Goal: Task Accomplishment & Management: Manage account settings

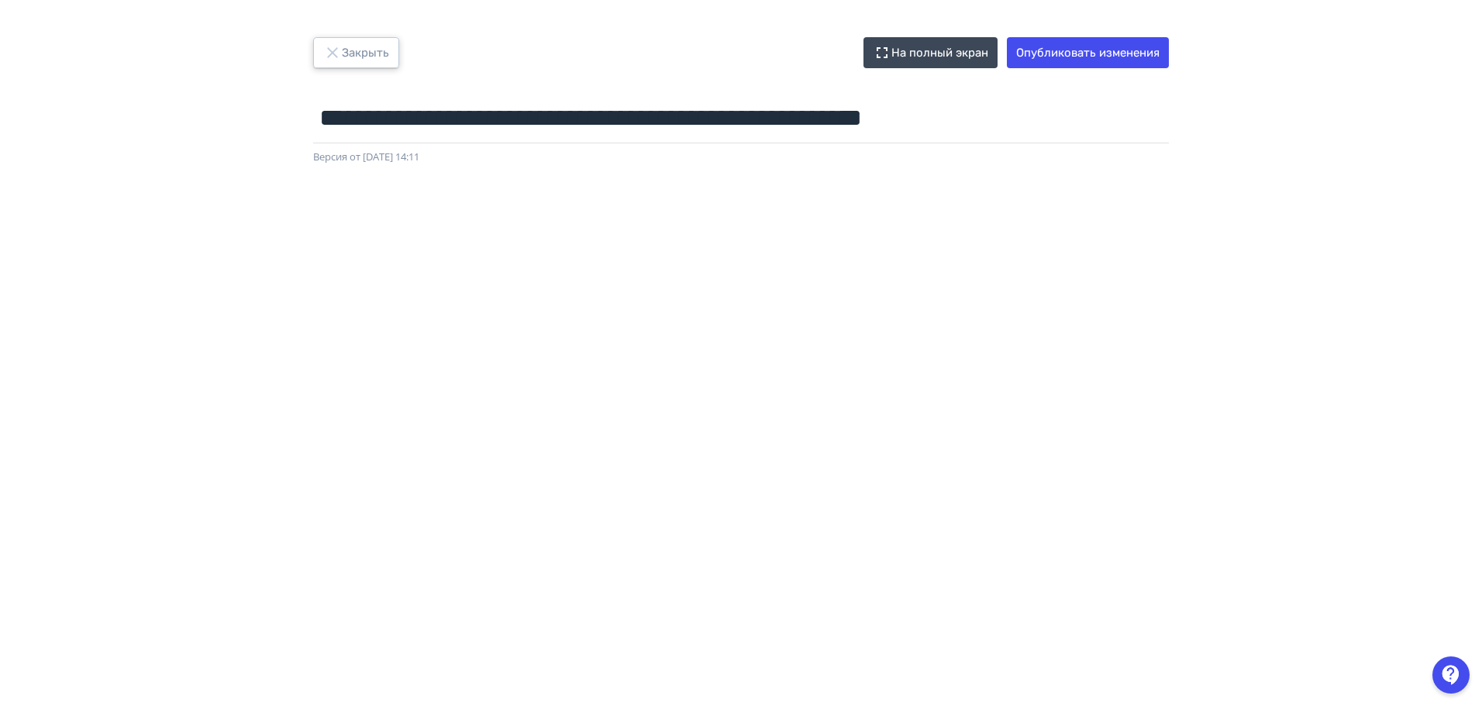
click at [375, 53] on button "Закрыть" at bounding box center [356, 52] width 86 height 31
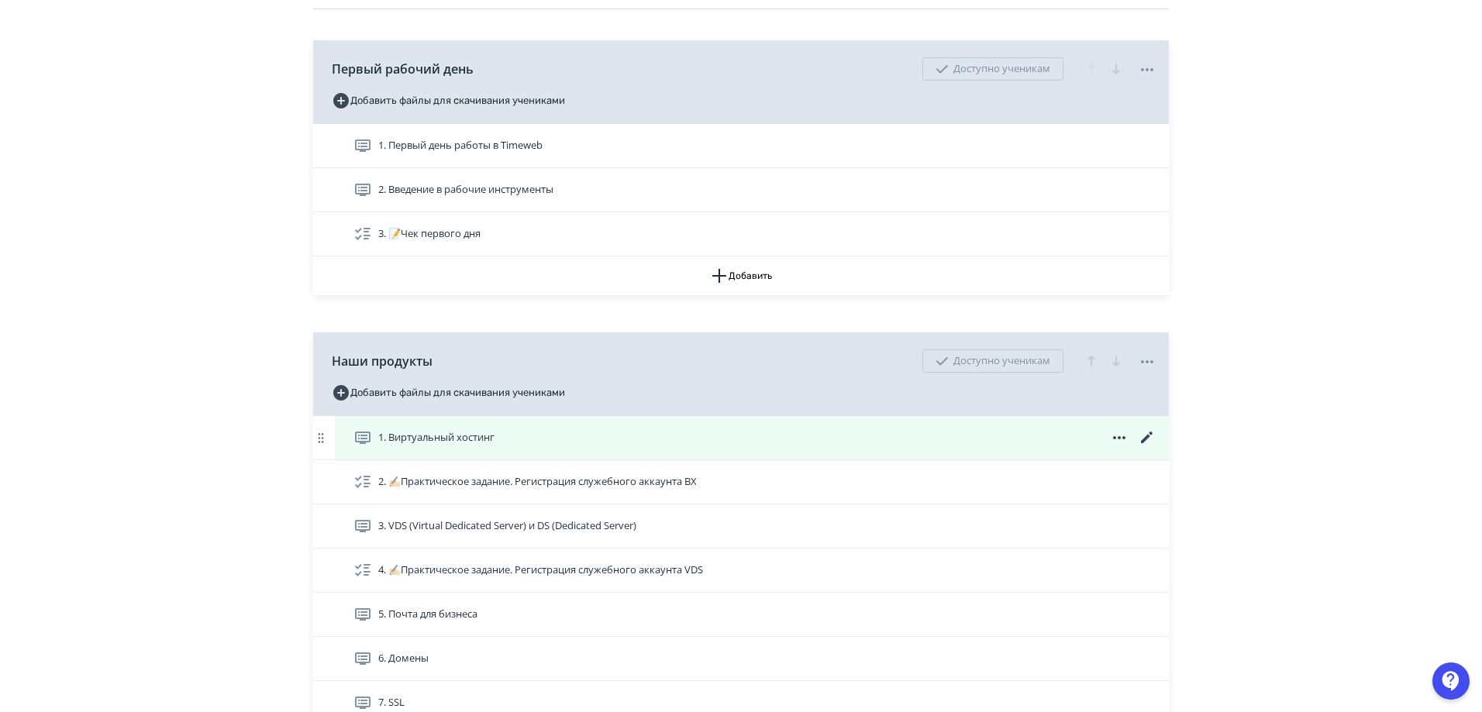
scroll to position [232, 0]
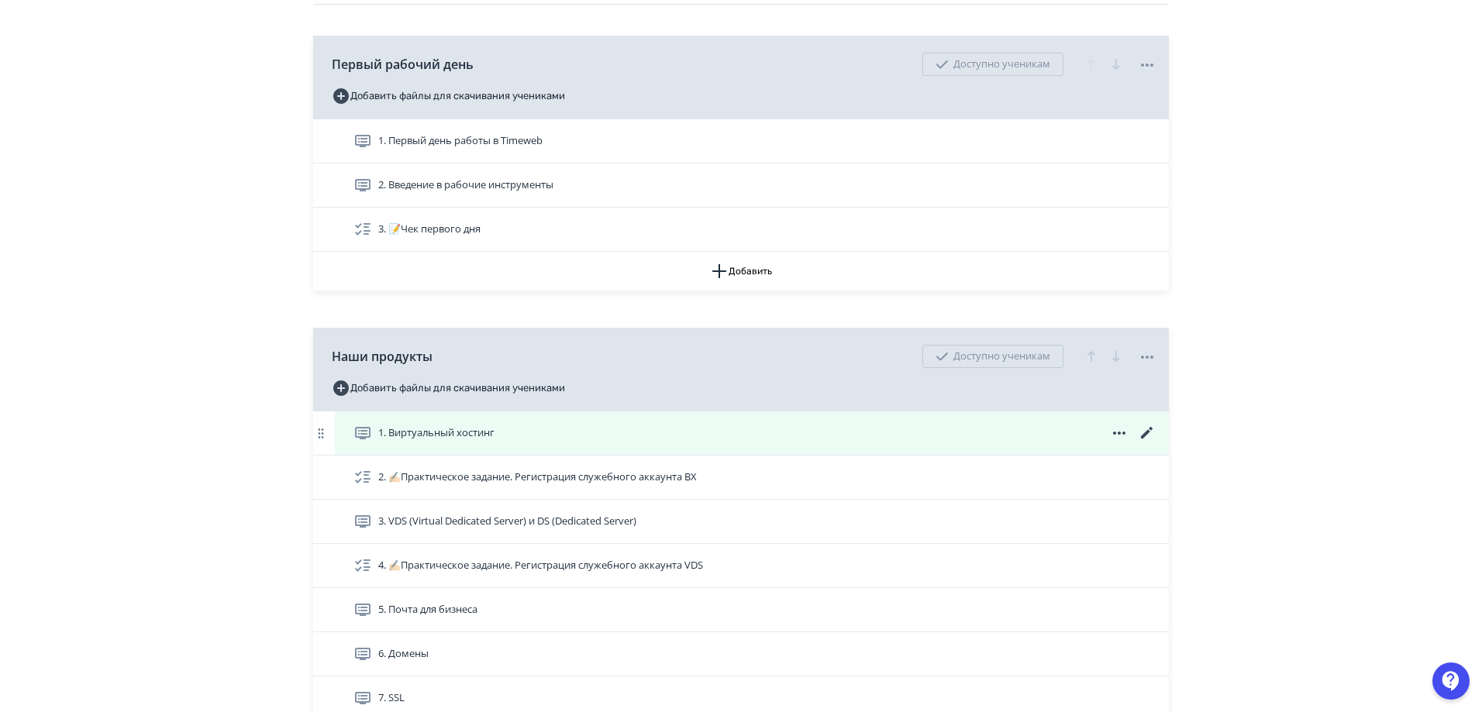
click at [1148, 434] on icon at bounding box center [1146, 433] width 19 height 19
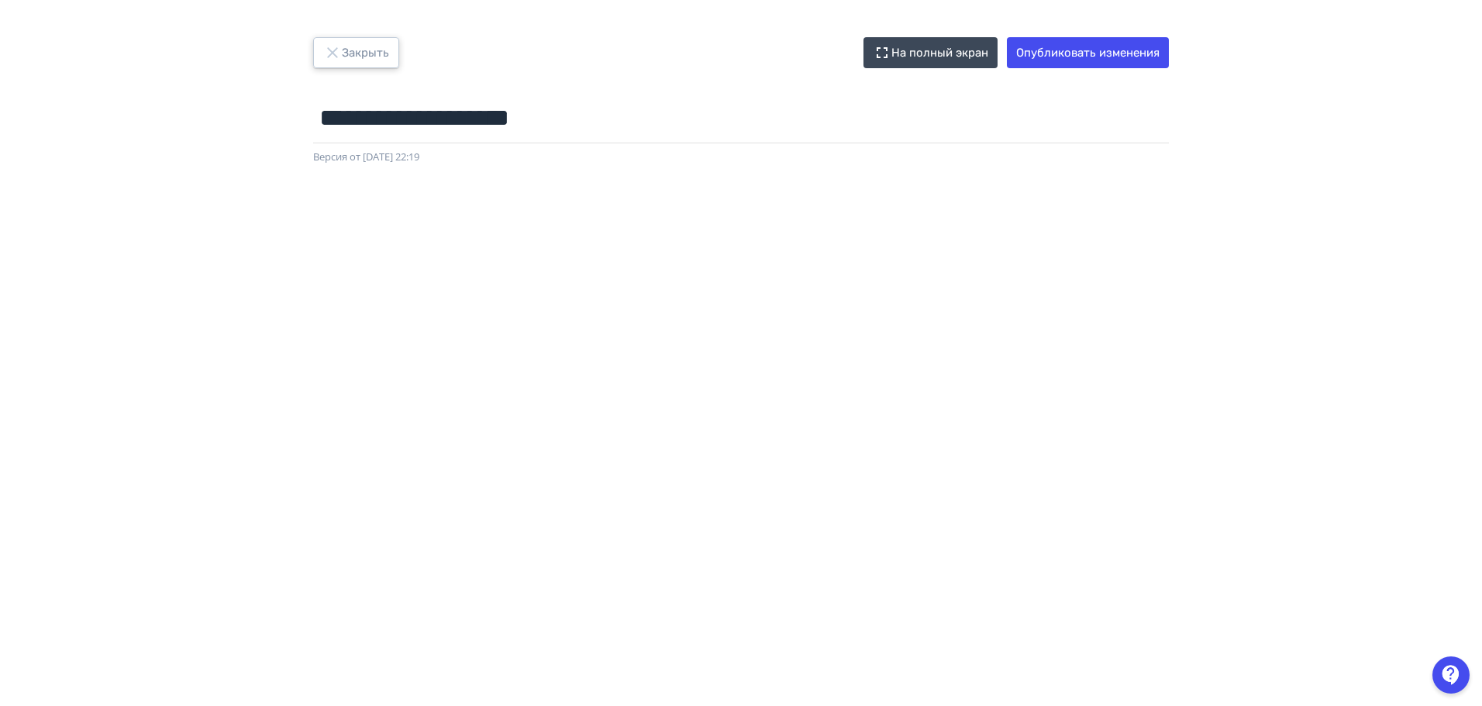
click at [357, 53] on button "Закрыть" at bounding box center [356, 52] width 86 height 31
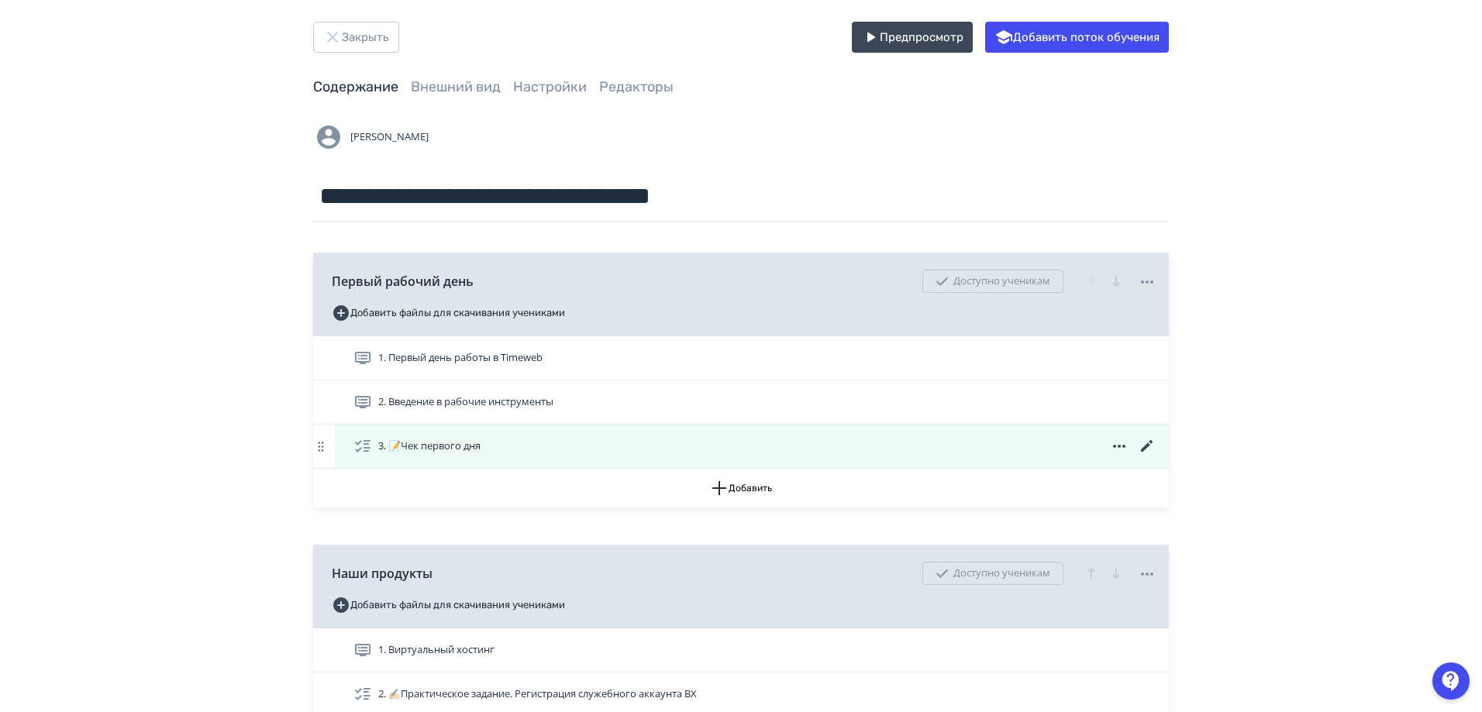
scroll to position [387, 0]
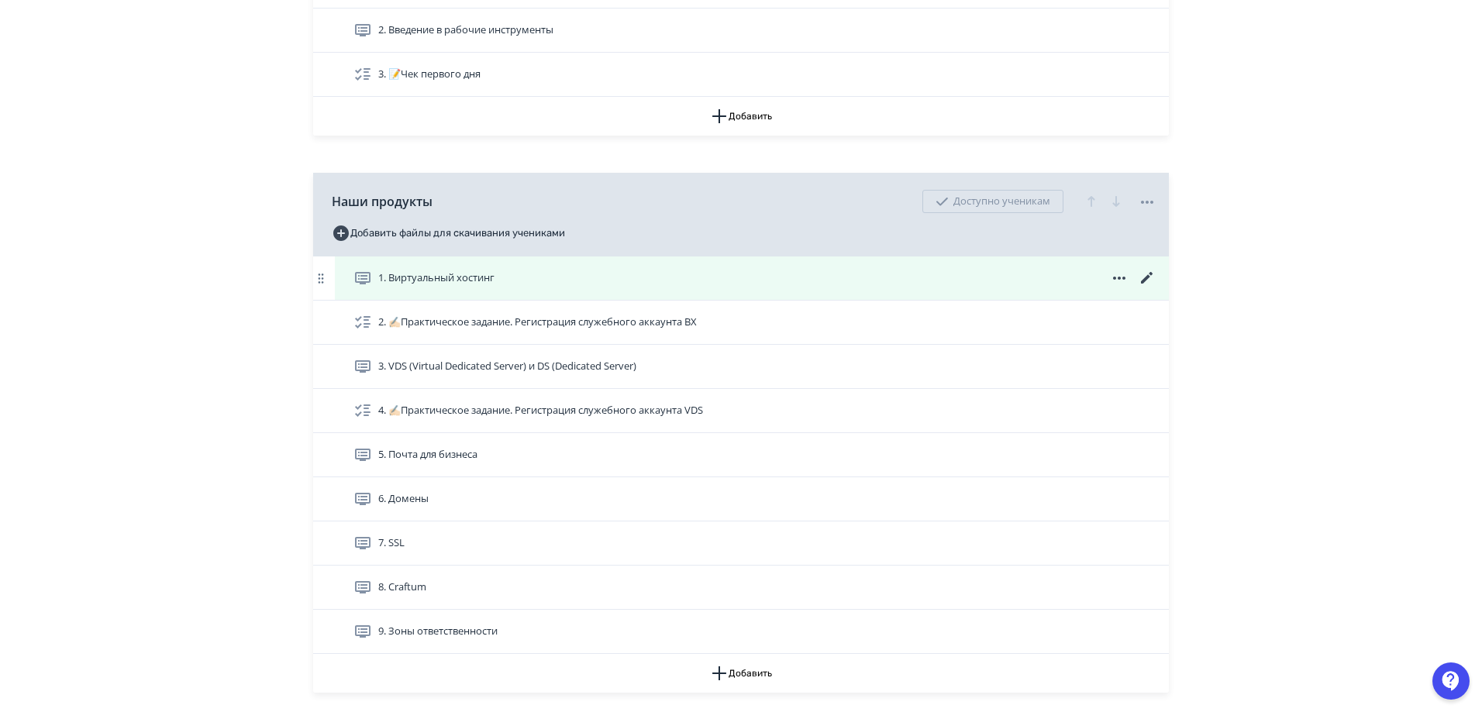
click at [1144, 277] on icon at bounding box center [1146, 278] width 19 height 19
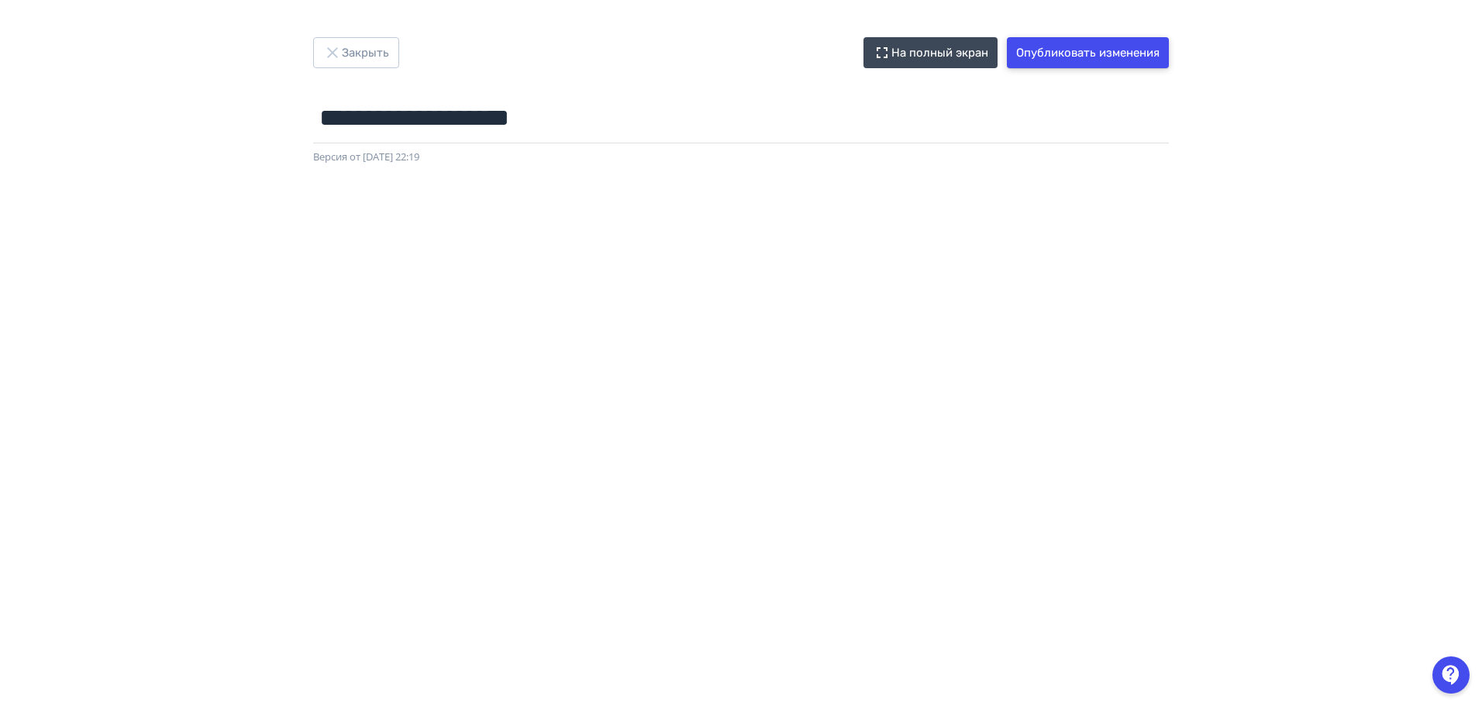
click at [1088, 55] on button "Опубликовать изменения" at bounding box center [1088, 52] width 162 height 31
